Goal: Task Accomplishment & Management: Manage account settings

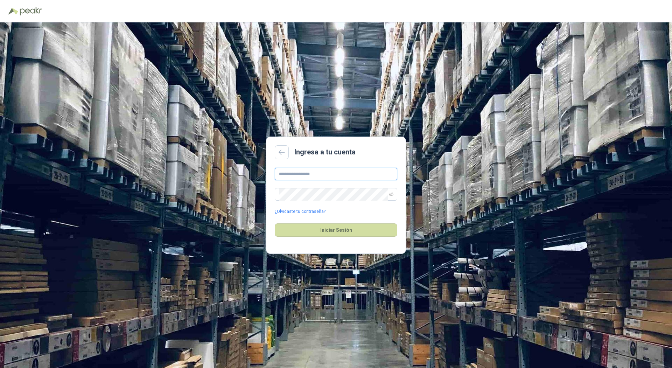
click at [318, 172] on input "text" at bounding box center [336, 174] width 122 height 13
type input "**********"
click at [275, 223] on button "Iniciar Sesión" at bounding box center [336, 229] width 122 height 13
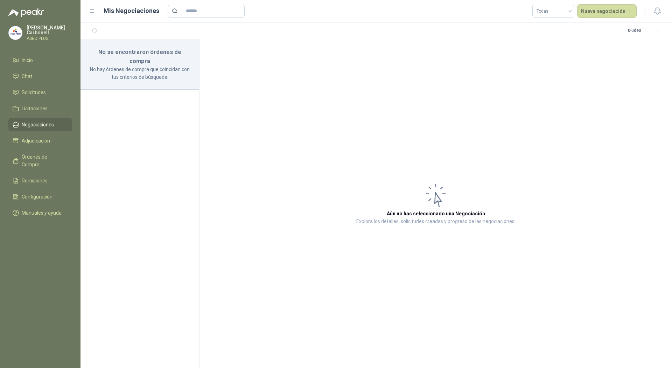
click at [47, 24] on menu "Pablo Carbonell ASEO PLUS Inicio Chat Solicitudes Licitaciones Negociaciones Ad…" at bounding box center [40, 184] width 80 height 368
click at [42, 36] on p "ASEO PLUS" at bounding box center [49, 38] width 45 height 4
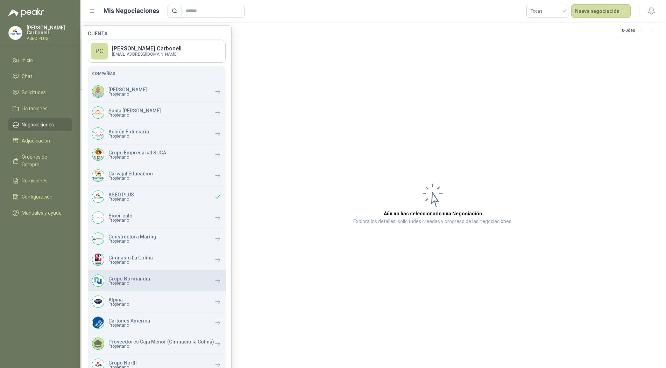
scroll to position [118, 0]
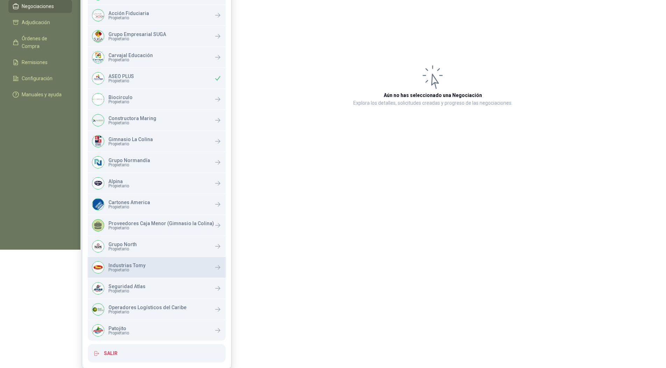
click at [150, 263] on div "Industrias Tomy Propietario" at bounding box center [157, 267] width 138 height 21
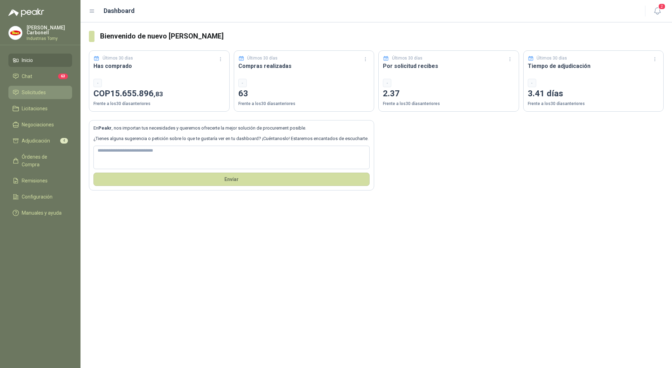
click at [51, 94] on li "Solicitudes" at bounding box center [40, 93] width 55 height 8
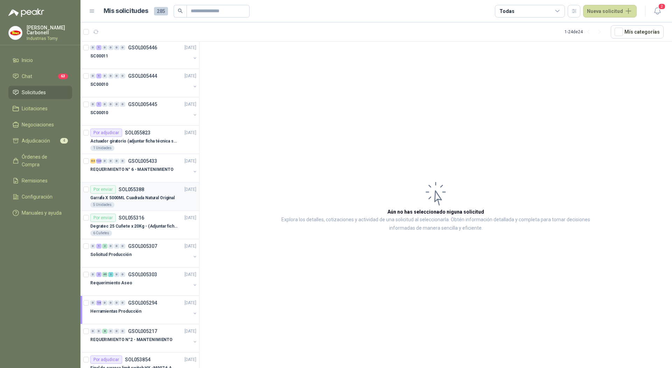
scroll to position [63, 0]
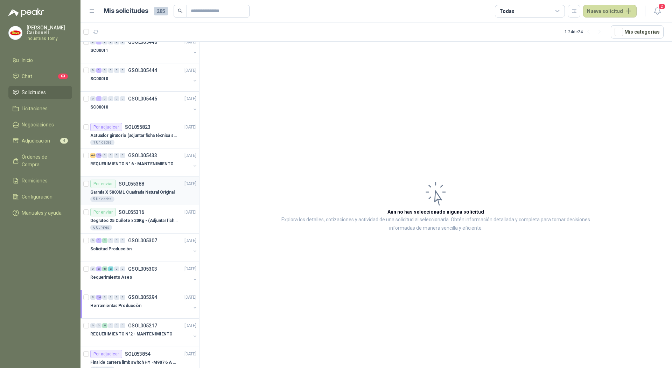
click at [151, 189] on p "Garrafa X 5000ML Cuadrada Natural Original" at bounding box center [132, 192] width 84 height 7
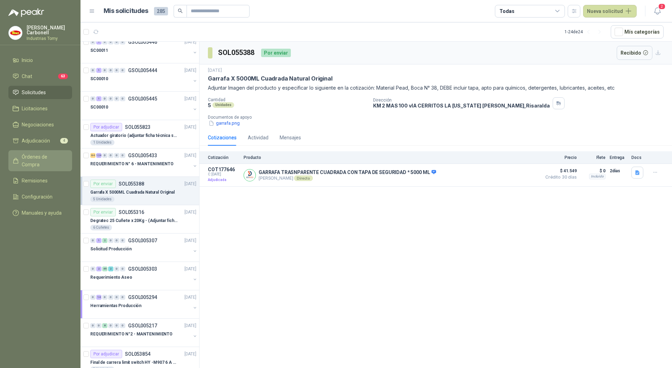
click at [39, 158] on span "Órdenes de Compra" at bounding box center [44, 160] width 44 height 15
